Goal: Task Accomplishment & Management: Use online tool/utility

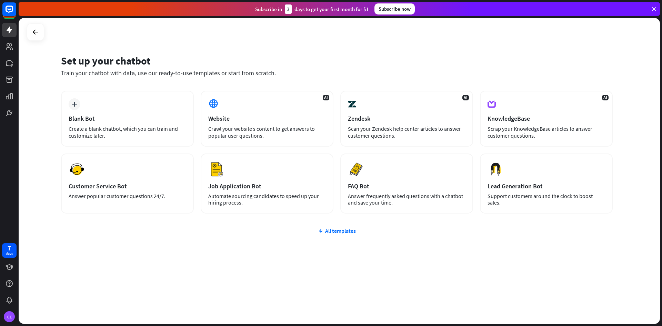
click at [74, 90] on div "Set up your chatbot Train your chatbot with data, use our ready-to-use template…" at bounding box center [337, 70] width 552 height 42
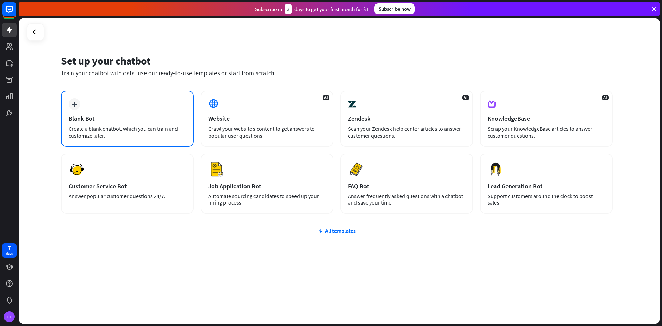
click at [86, 102] on div "plus Blank Bot Create a blank chatbot, which you can train and customize later." at bounding box center [127, 119] width 133 height 56
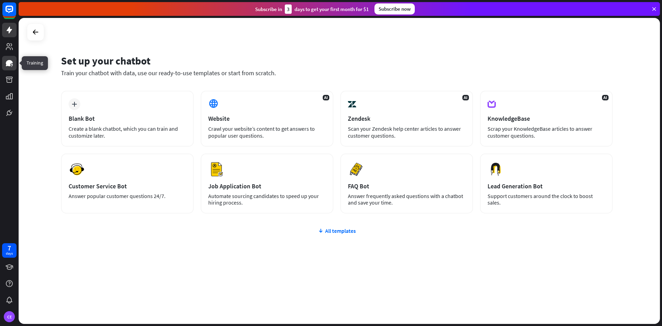
click at [9, 63] on icon at bounding box center [9, 63] width 7 height 6
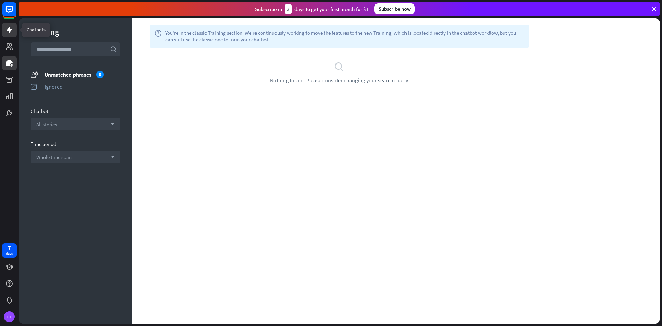
click at [11, 28] on icon at bounding box center [9, 30] width 8 height 8
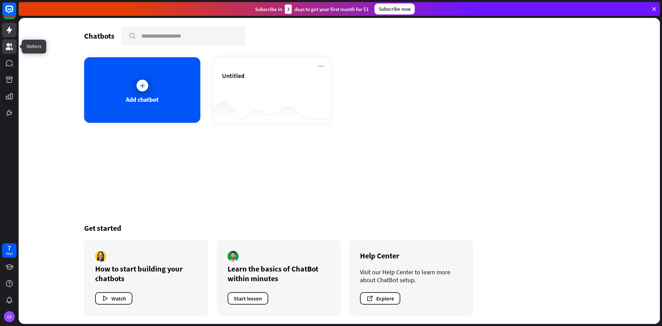
click at [12, 46] on icon at bounding box center [9, 46] width 8 height 8
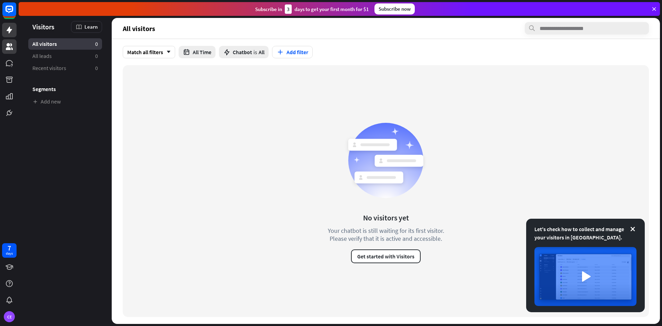
click at [10, 30] on icon at bounding box center [10, 30] width 6 height 7
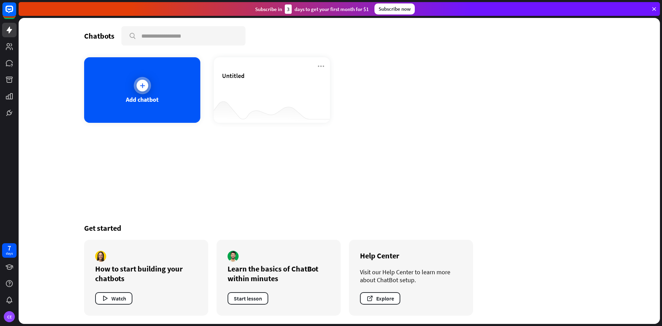
click at [140, 85] on icon at bounding box center [142, 85] width 7 height 7
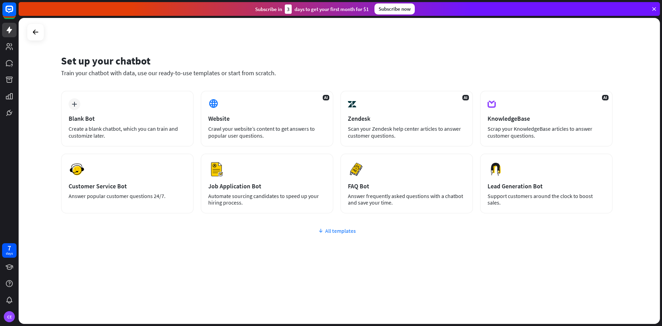
click at [337, 228] on div "All templates" at bounding box center [337, 230] width 552 height 7
